Goal: Task Accomplishment & Management: Manage account settings

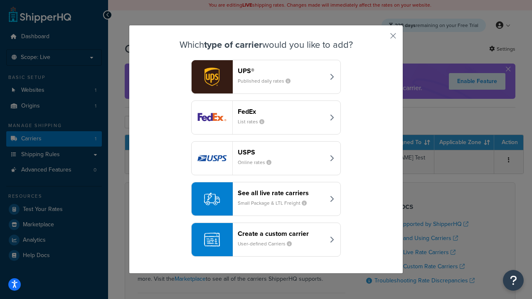
click at [281, 111] on header "FedEx" at bounding box center [281, 112] width 87 height 8
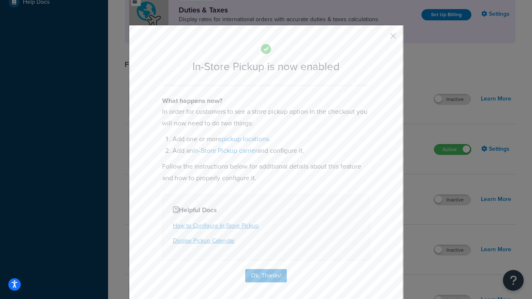
click at [381, 39] on button "button" at bounding box center [381, 39] width 2 height 2
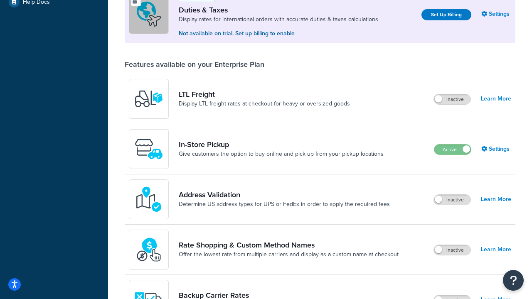
scroll to position [254, 0]
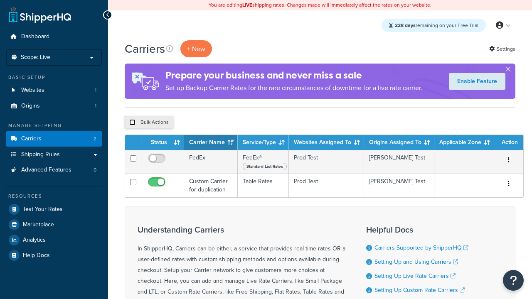
click at [132, 123] on input "checkbox" at bounding box center [132, 122] width 6 height 6
checkbox input "true"
click at [0, 0] on button "Delete" at bounding box center [0, 0] width 0 height 0
